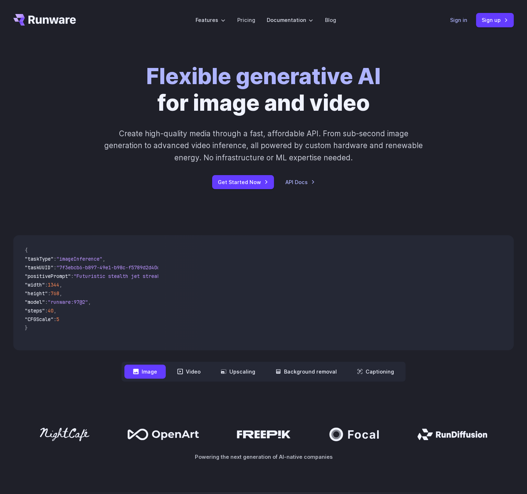
click at [463, 18] on link "Sign in" at bounding box center [458, 20] width 17 height 8
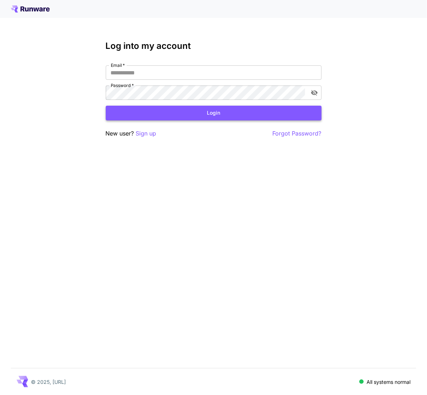
type input "**********"
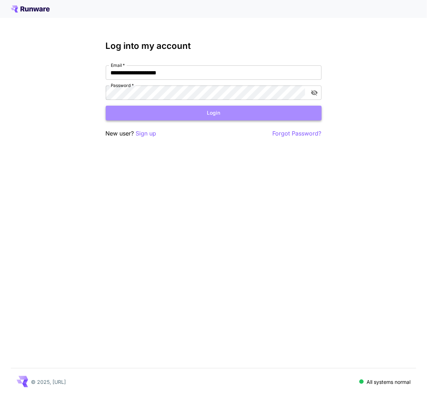
click at [193, 111] on button "Login" at bounding box center [214, 113] width 216 height 15
